Goal: Information Seeking & Learning: Check status

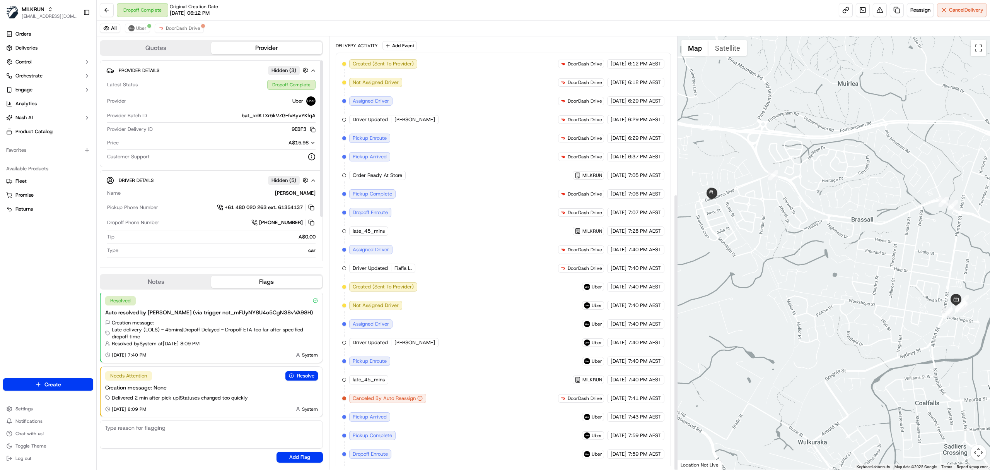
scroll to position [246, 0]
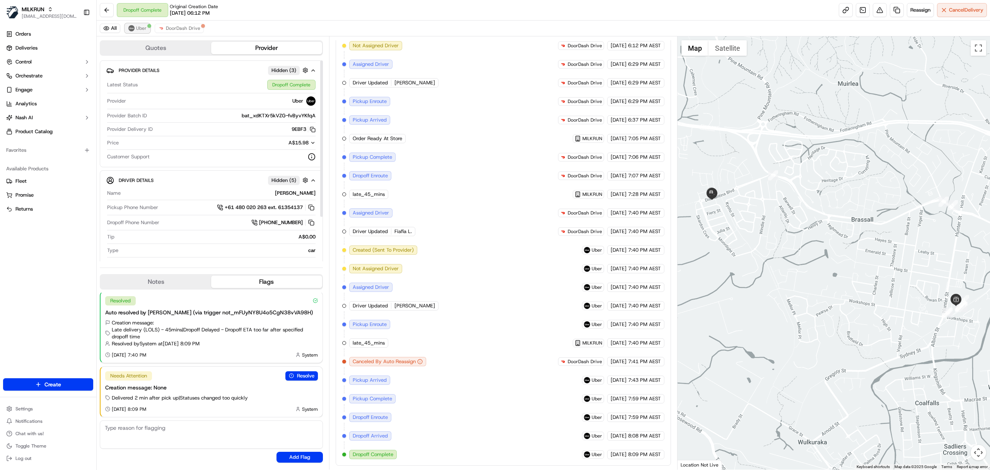
click at [143, 32] on button "Uber" at bounding box center [137, 28] width 25 height 9
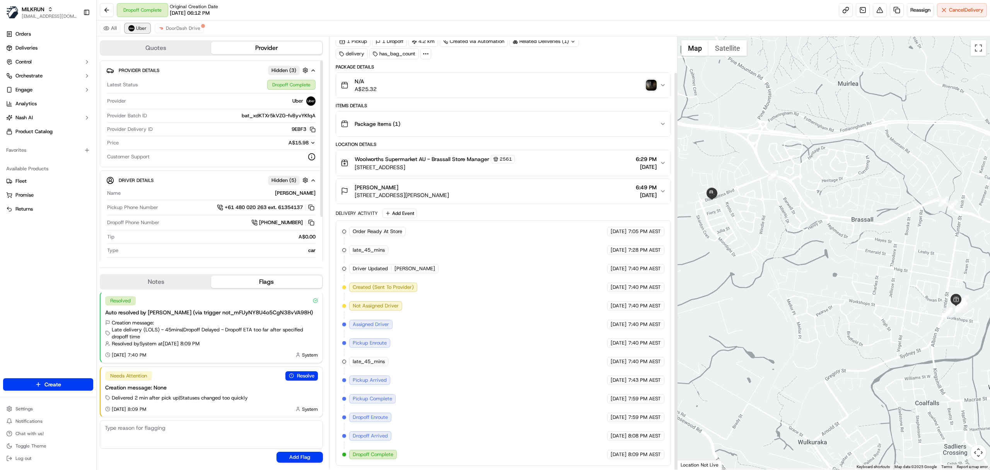
scroll to position [39, 0]
click at [652, 82] on img "button" at bounding box center [651, 85] width 11 height 11
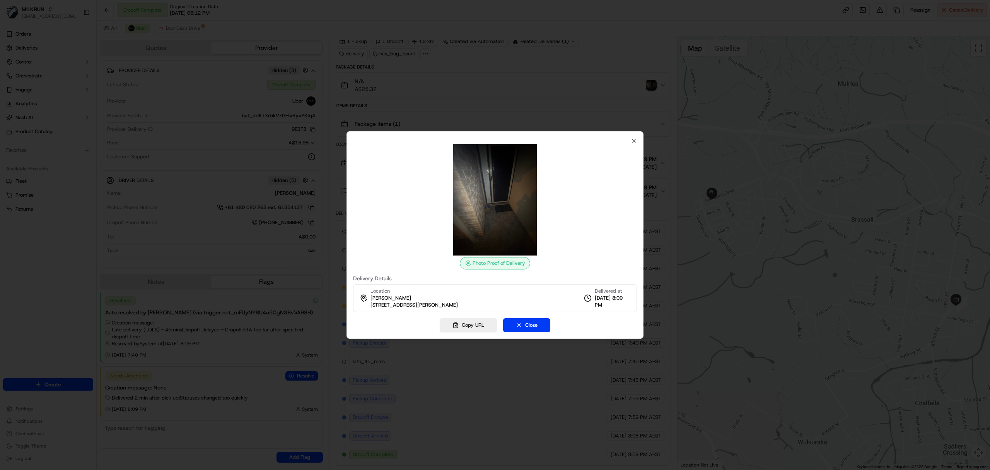
click at [481, 108] on div at bounding box center [495, 235] width 990 height 470
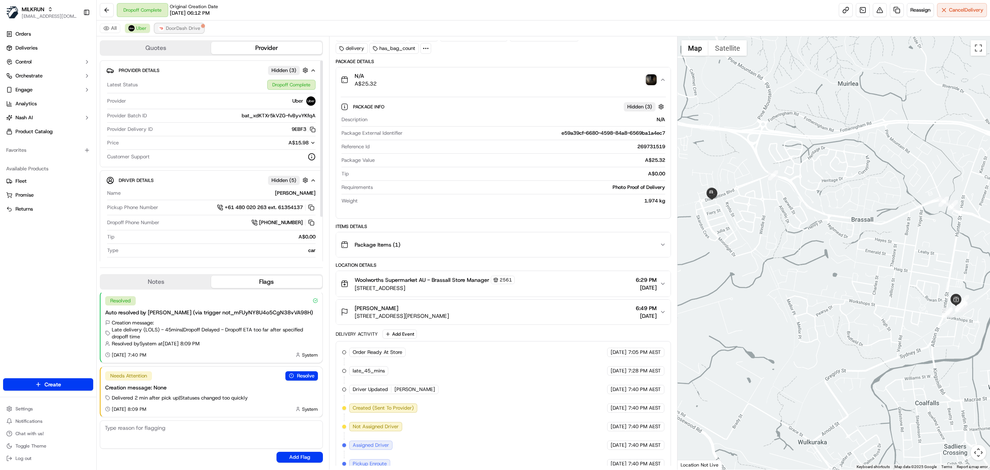
click at [191, 27] on span "DoorDash Drive" at bounding box center [183, 28] width 34 height 6
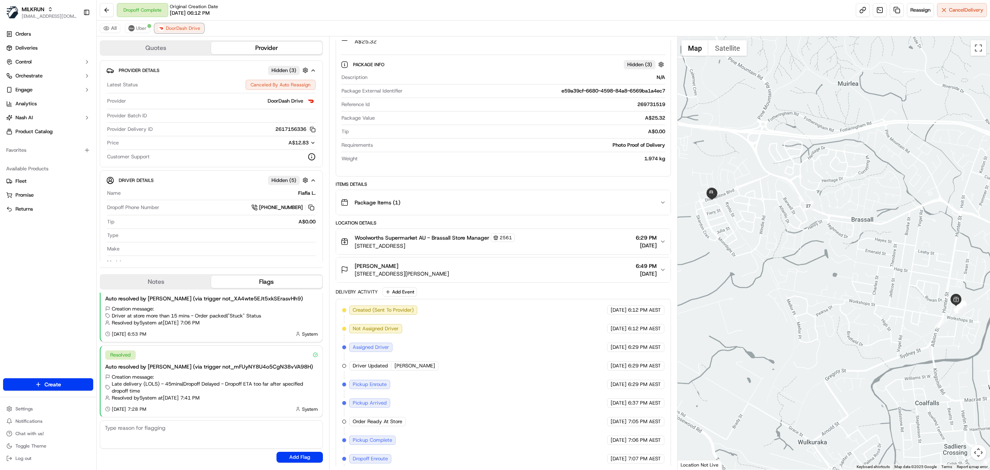
scroll to position [184, 0]
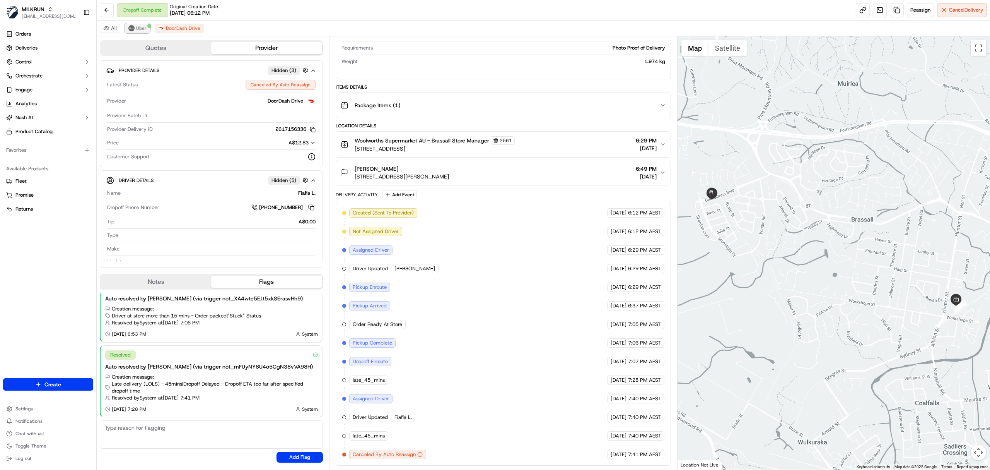
click at [140, 29] on span "Uber" at bounding box center [141, 28] width 10 height 6
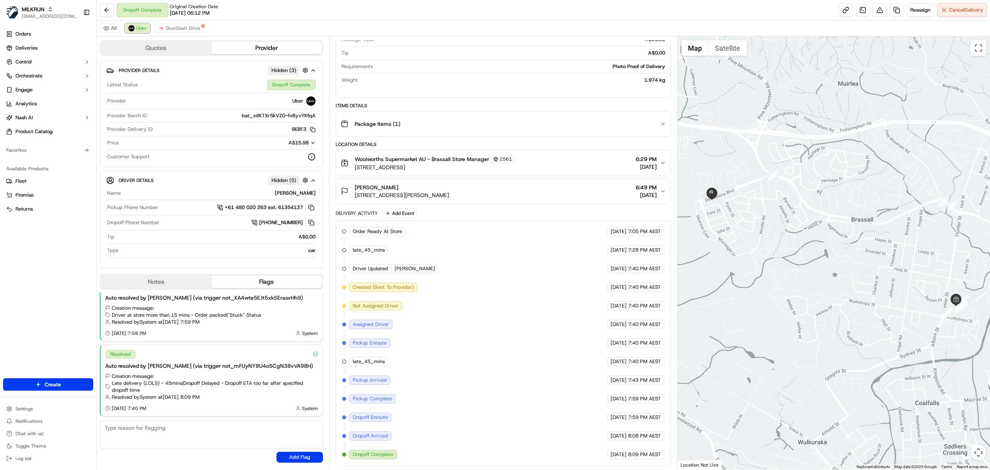
scroll to position [71, 0]
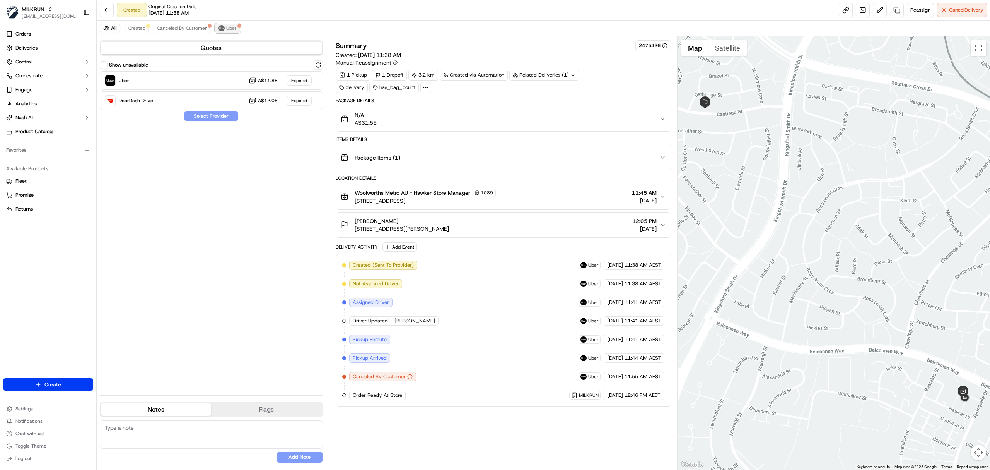
click at [228, 30] on span "Uber" at bounding box center [231, 28] width 10 height 6
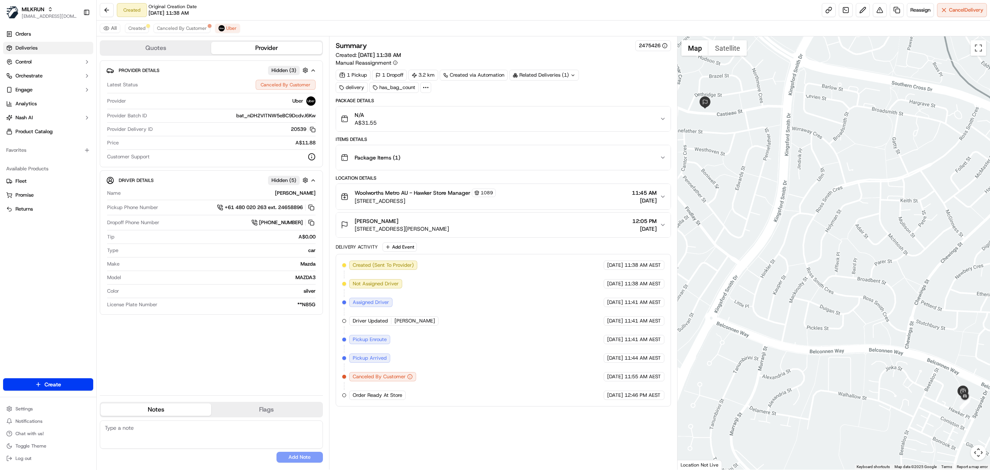
click at [41, 43] on link "Deliveries" at bounding box center [48, 48] width 90 height 12
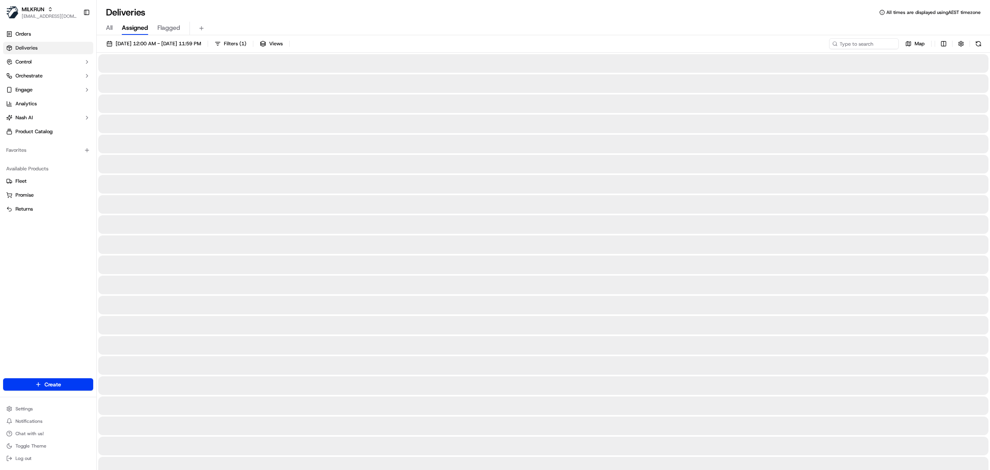
click at [121, 42] on span "[DATE] 12:00 AM - [DATE] 11:59 PM" at bounding box center [158, 43] width 85 height 7
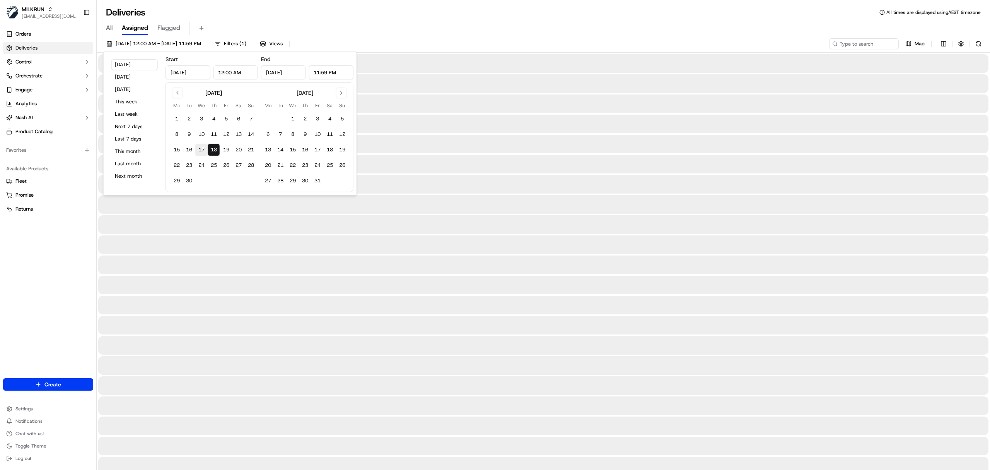
click at [202, 147] on button "17" at bounding box center [201, 150] width 12 height 12
type input "[DATE]"
click at [202, 147] on button "17" at bounding box center [201, 150] width 12 height 12
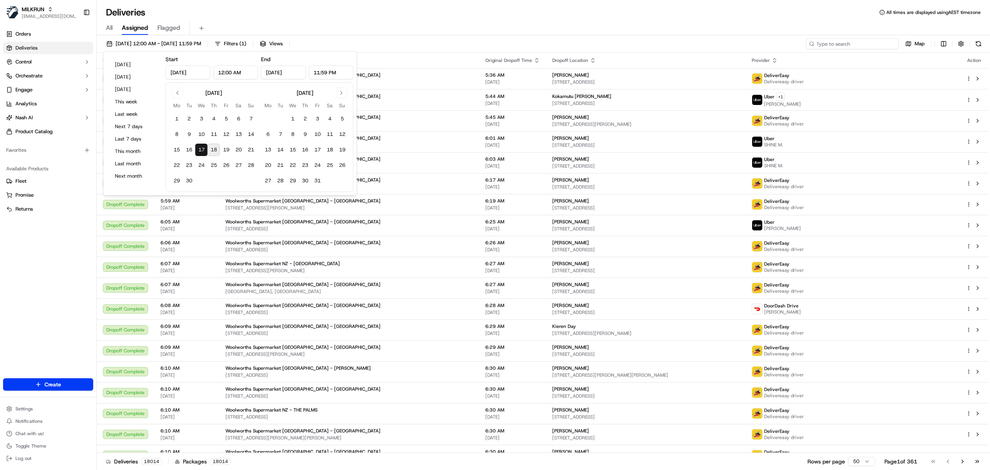
click at [849, 44] on input at bounding box center [852, 43] width 93 height 11
paste input "[PERSON_NAME]"
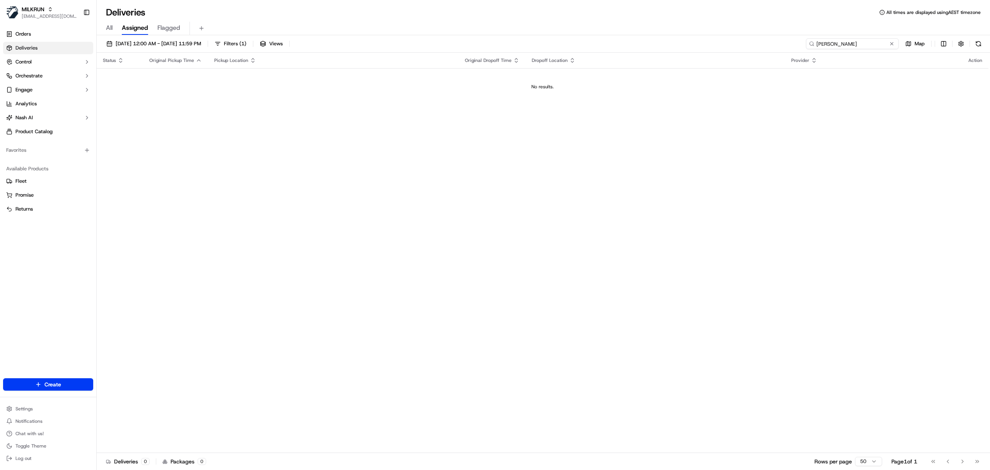
click at [816, 44] on input "[PERSON_NAME]" at bounding box center [852, 43] width 93 height 11
type input "[PERSON_NAME]"
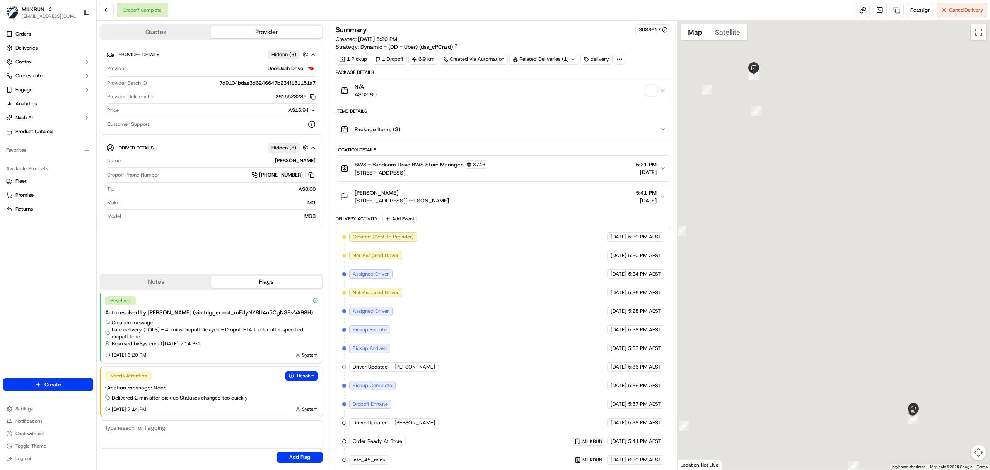
scroll to position [48, 0]
